Goal: Find specific page/section: Find specific page/section

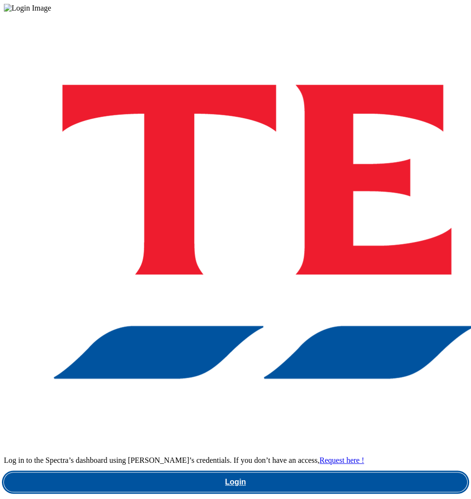
click at [275, 472] on link "Login" at bounding box center [235, 481] width 463 height 19
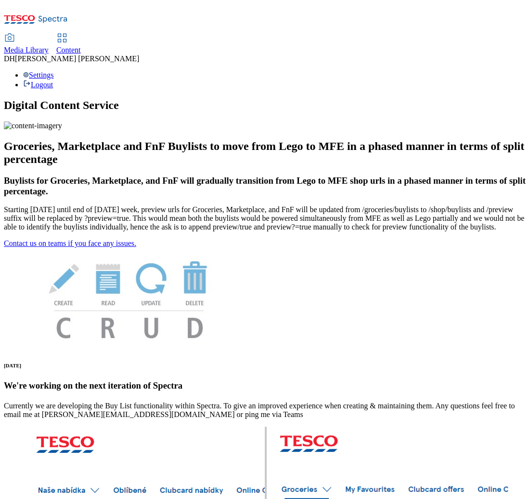
click at [81, 46] on span "Content" at bounding box center [68, 50] width 25 height 8
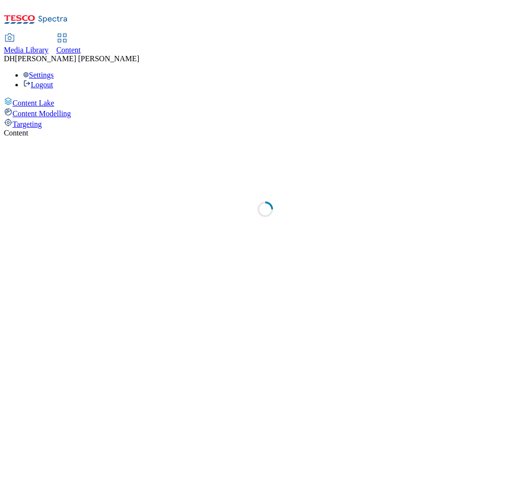
select select "group-comms"
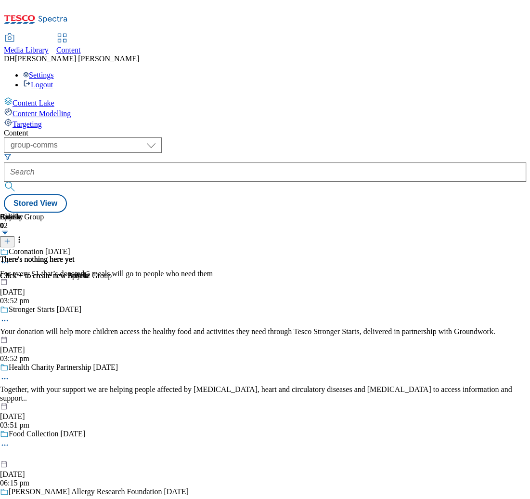
drag, startPoint x: 63, startPoint y: 274, endPoint x: 30, endPoint y: 276, distance: 32.3
click at [61, 129] on div "Content Lake Content Modelling Targeting" at bounding box center [265, 113] width 523 height 32
